Goal: Communication & Community: Answer question/provide support

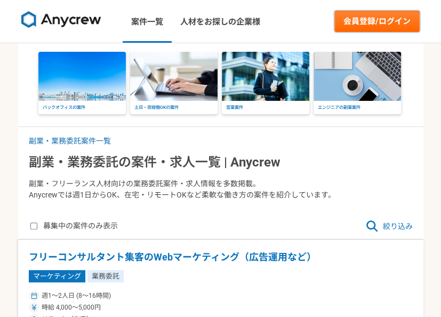
click at [366, 22] on link "会員登録/ログイン" at bounding box center [376, 21] width 85 height 21
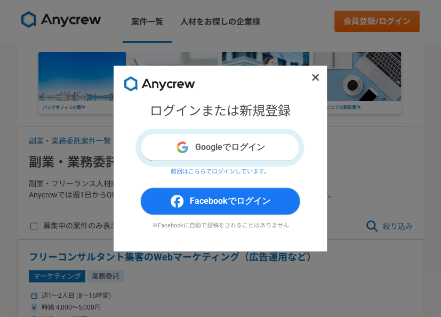
click at [227, 148] on button "Googleでログイン" at bounding box center [220, 147] width 160 height 28
click at [214, 151] on button "Googleでログイン" at bounding box center [220, 147] width 160 height 28
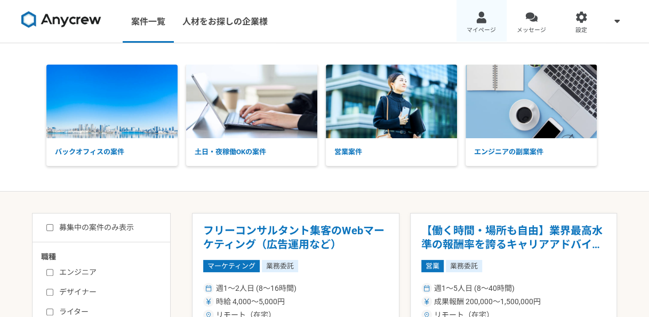
click at [440, 23] on link "マイページ" at bounding box center [481, 21] width 50 height 43
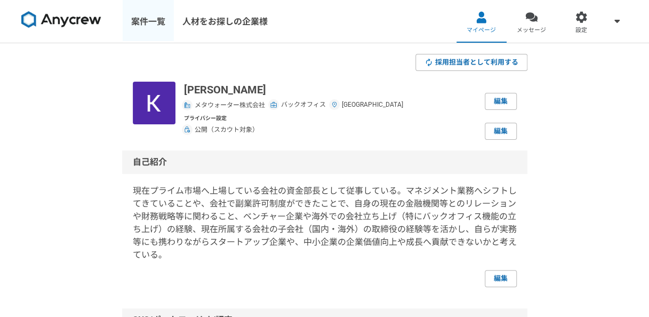
click at [154, 27] on link "案件一覧" at bounding box center [148, 21] width 51 height 43
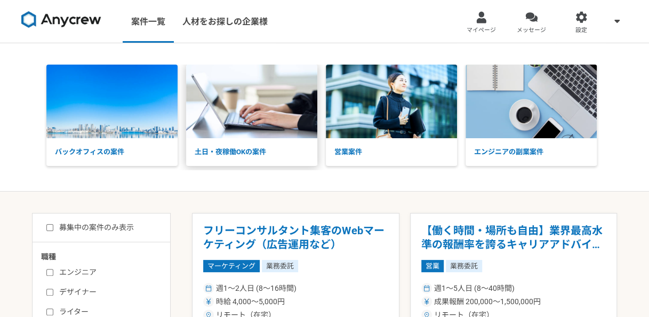
click at [240, 149] on p "土日・夜稼働OKの案件" at bounding box center [251, 152] width 131 height 28
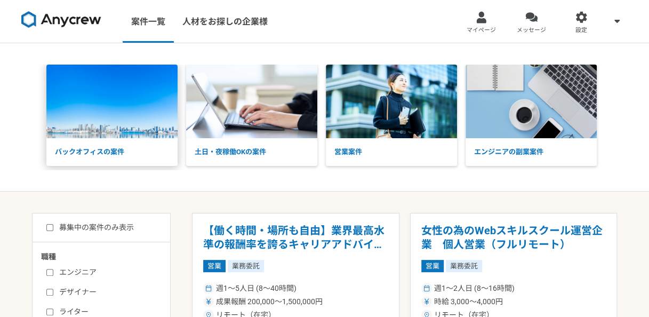
click at [110, 147] on p "バックオフィスの案件" at bounding box center [111, 152] width 131 height 28
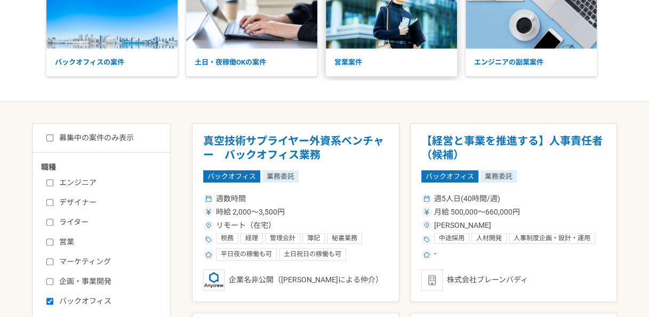
scroll to position [107, 0]
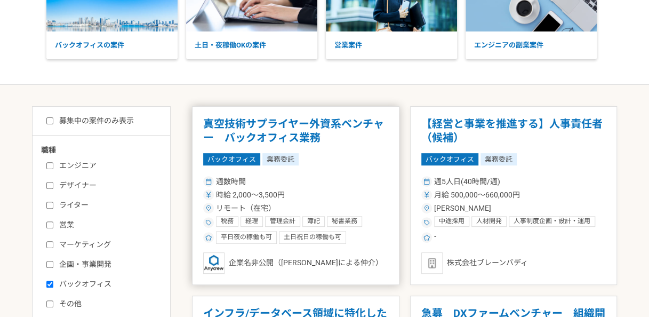
click at [294, 140] on h1 "真空技術サプライヤー外資系ベンチャー　バックオフィス業務" at bounding box center [295, 130] width 185 height 27
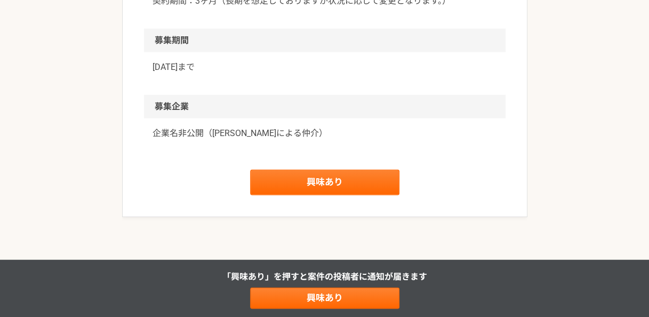
scroll to position [1207, 0]
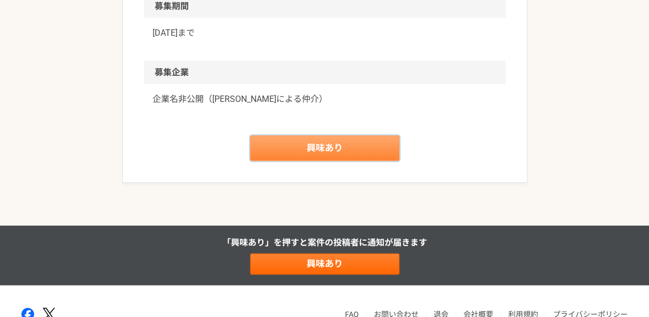
click at [385, 141] on link "興味あり" at bounding box center [324, 148] width 149 height 26
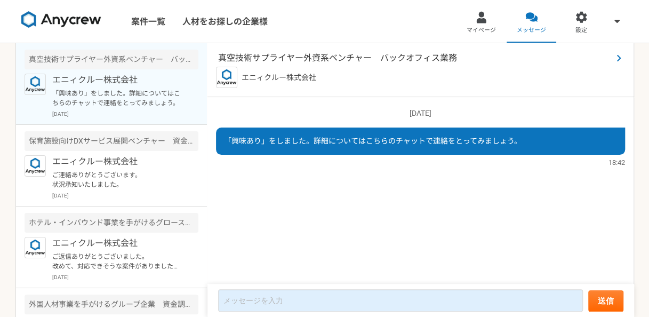
click at [294, 60] on span "真空技術サプライヤー外資系ベンチャー　バックオフィス業務" at bounding box center [415, 58] width 394 height 13
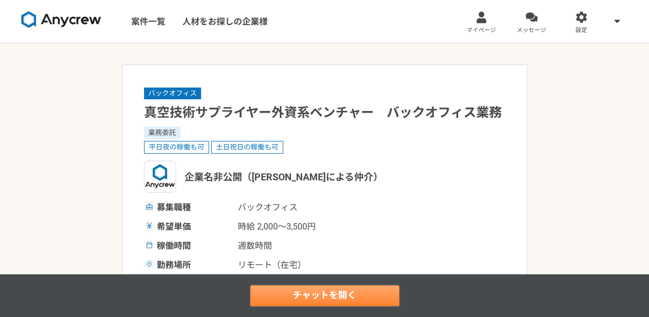
click at [340, 291] on link "チャットを開く" at bounding box center [324, 295] width 149 height 21
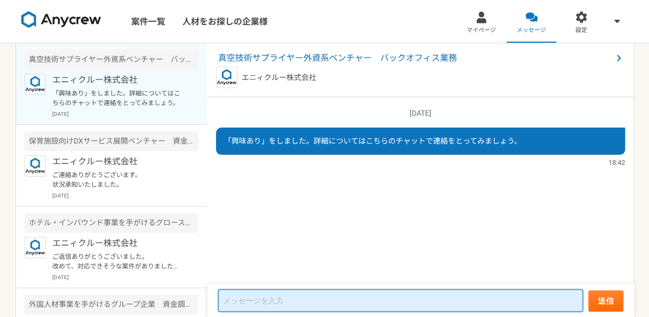
click at [319, 302] on textarea at bounding box center [400, 300] width 365 height 22
type textarea "n"
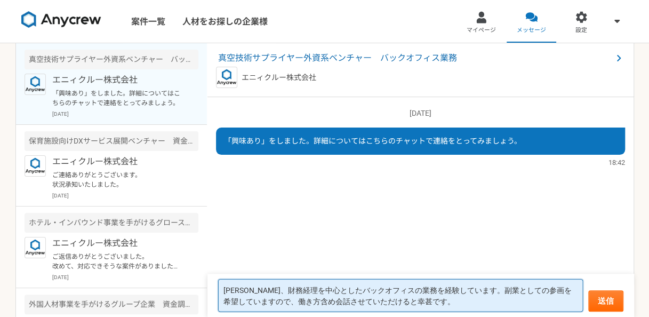
click at [459, 292] on textarea "[PERSON_NAME]、財務経理を中心としたバックオフィスの業務を経験しています。副業としての参画を希望していますので、働き方含め会話させていただけると幸…" at bounding box center [400, 295] width 365 height 33
click at [256, 302] on textarea "[PERSON_NAME]、財務経理を中心としたバックオフィスの業務を経験しています。副業としての参画を希望していますので、働き方含め会話させていただけると幸…" at bounding box center [400, 295] width 365 height 33
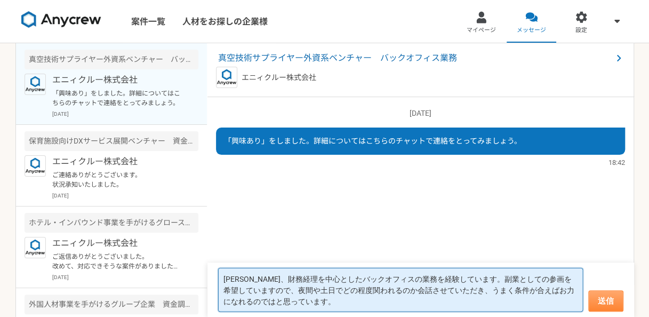
type textarea "[PERSON_NAME]、財務経理を中心としたバックオフィスの業務を経験しています。副業としての参画を希望していますので、夜間や土日でどの程度関われるのか会…"
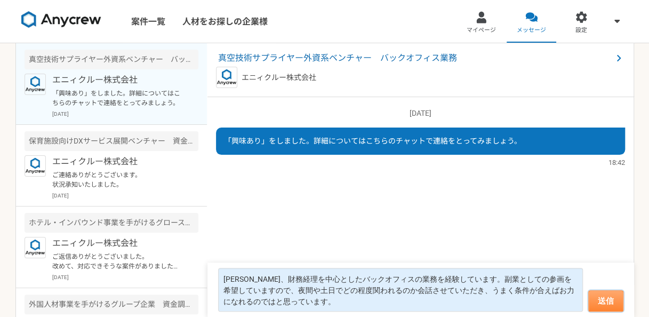
click at [605, 305] on button "送信" at bounding box center [605, 300] width 35 height 21
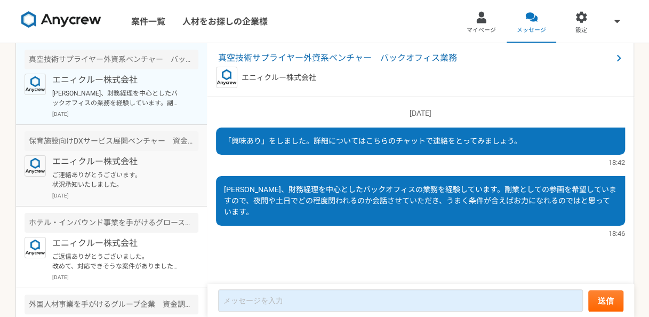
click at [113, 174] on p "ご連絡ありがとうございます。 状況承知いたしました。" at bounding box center [118, 179] width 132 height 19
